Goal: Find specific page/section: Find specific page/section

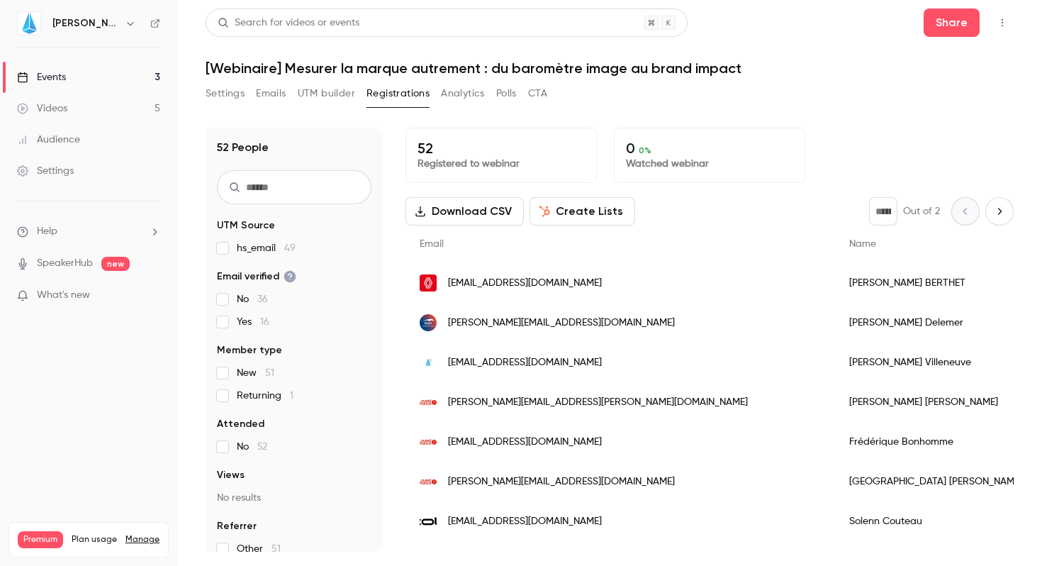
click at [122, 23] on button "button" at bounding box center [130, 23] width 17 height 17
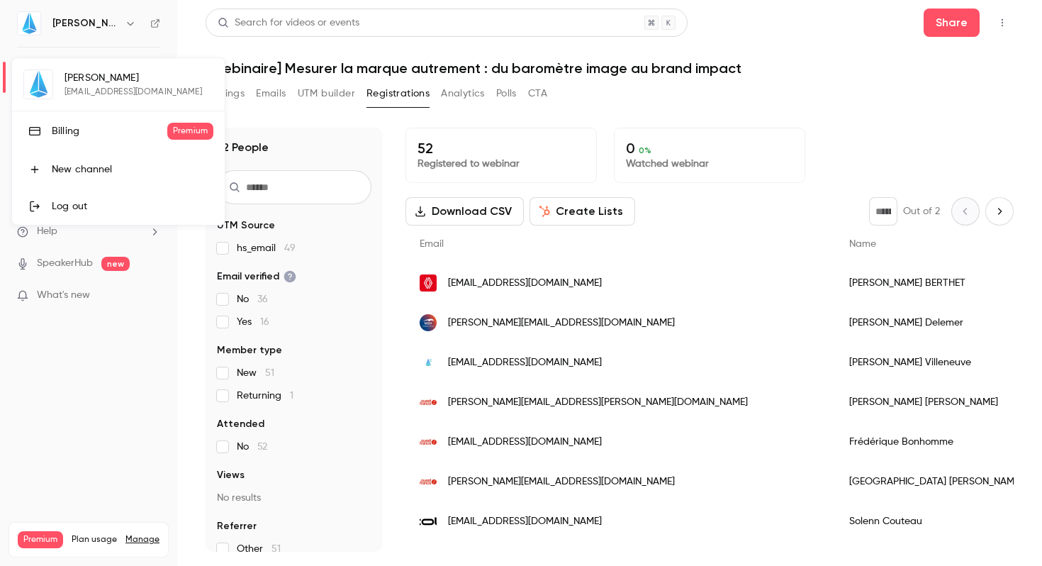
click at [131, 27] on div at bounding box center [521, 283] width 1042 height 566
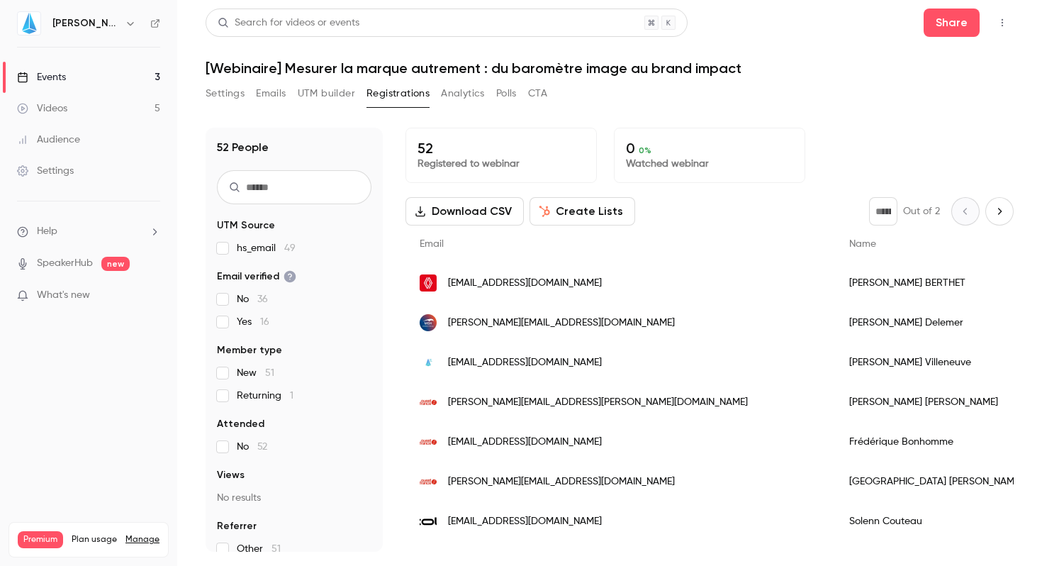
click at [1002, 20] on icon "button" at bounding box center [1002, 23] width 1 height 8
click at [768, 65] on div at bounding box center [521, 283] width 1042 height 566
click at [41, 76] on div "Events" at bounding box center [41, 77] width 49 height 14
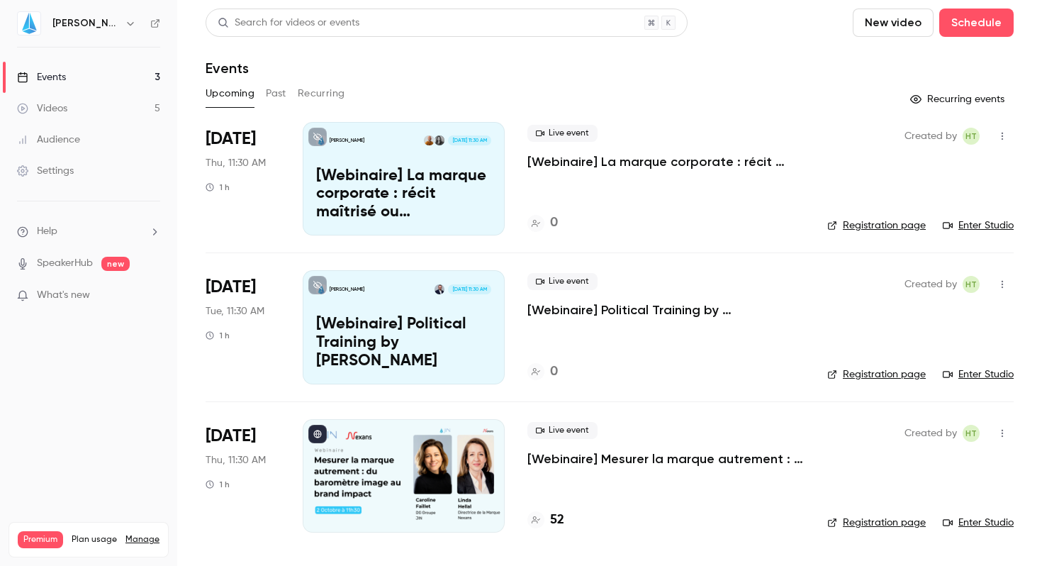
click at [497, 90] on div "Upcoming Past Recurring" at bounding box center [610, 93] width 808 height 23
click at [506, 82] on div "Search for videos or events New video Schedule Events Upcoming Past Recurring R…" at bounding box center [610, 279] width 808 height 541
